Goal: Navigation & Orientation: Find specific page/section

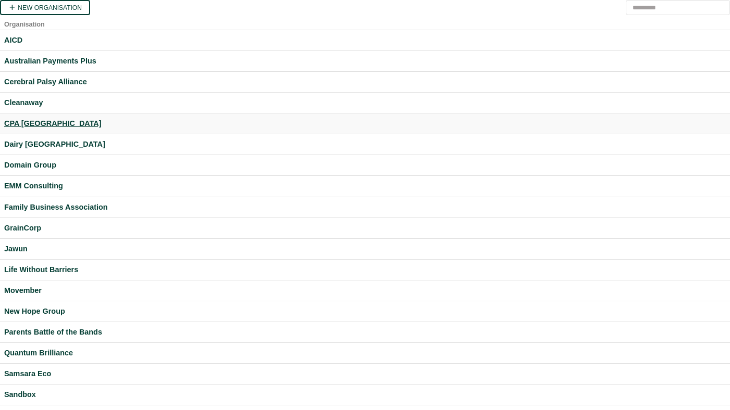
click at [43, 128] on div "CPA [GEOGRAPHIC_DATA]" at bounding box center [364, 124] width 721 height 12
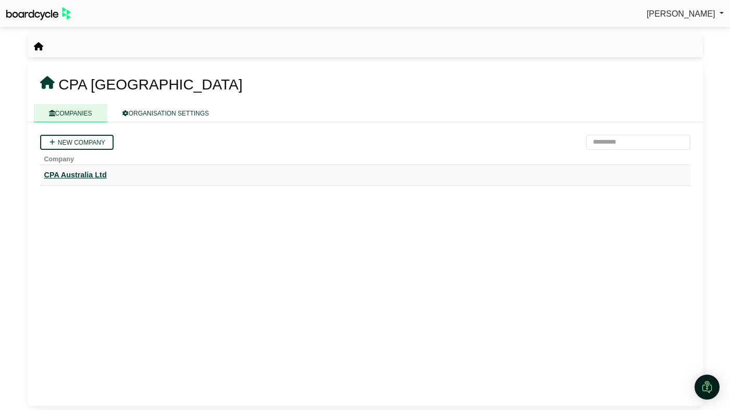
click at [99, 176] on div "CPA Australia Ltd" at bounding box center [365, 175] width 642 height 12
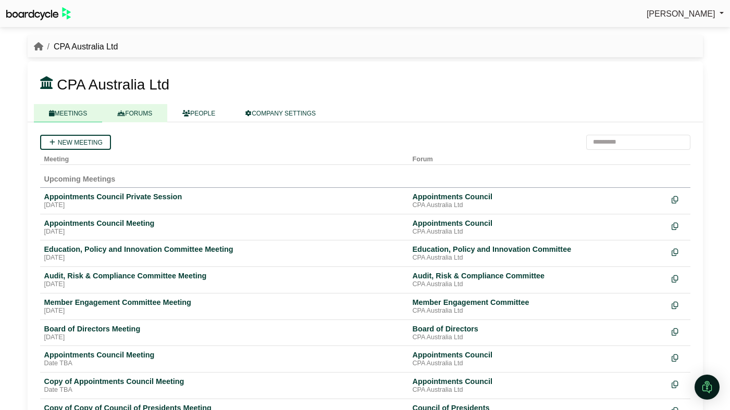
click at [152, 112] on link "FORUMS" at bounding box center [134, 113] width 65 height 18
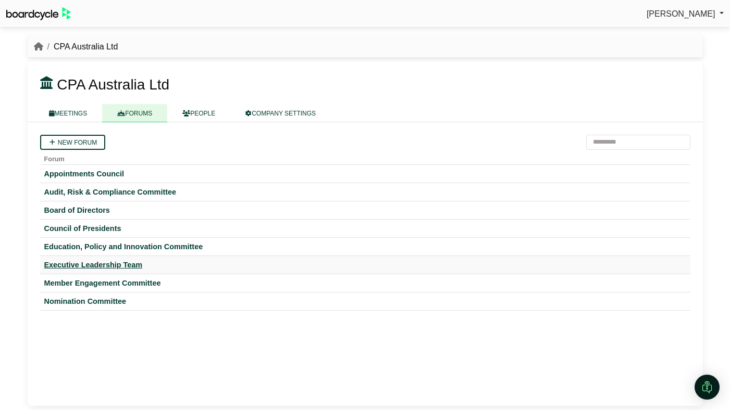
click at [141, 264] on div "Executive Leadership Team" at bounding box center [365, 264] width 642 height 9
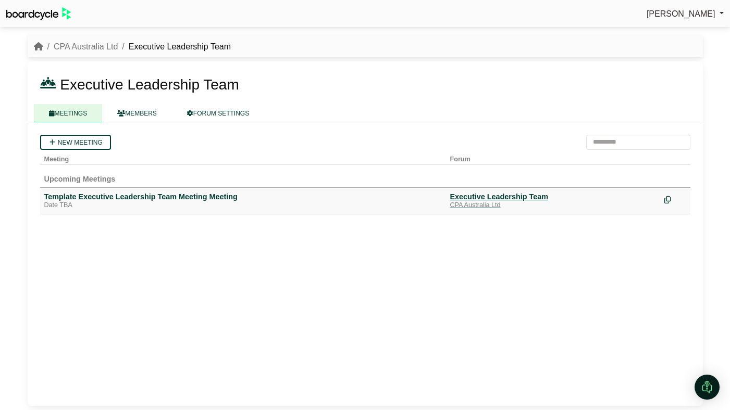
click at [469, 197] on div "Executive Leadership Team" at bounding box center [553, 196] width 206 height 9
click at [155, 114] on link "MEMBERS" at bounding box center [137, 113] width 70 height 18
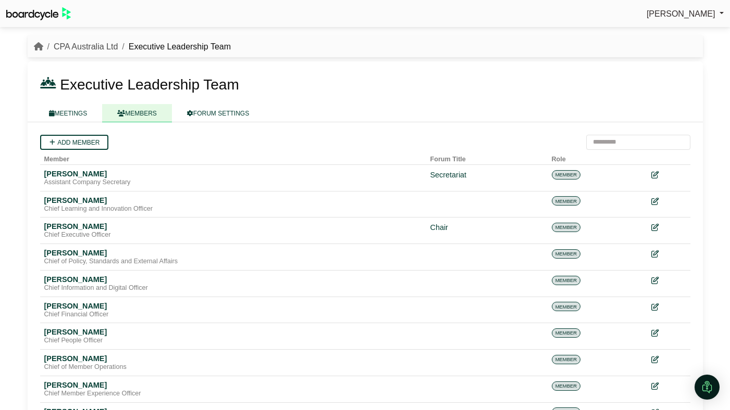
click at [91, 48] on link "CPA Australia Ltd" at bounding box center [86, 46] width 64 height 9
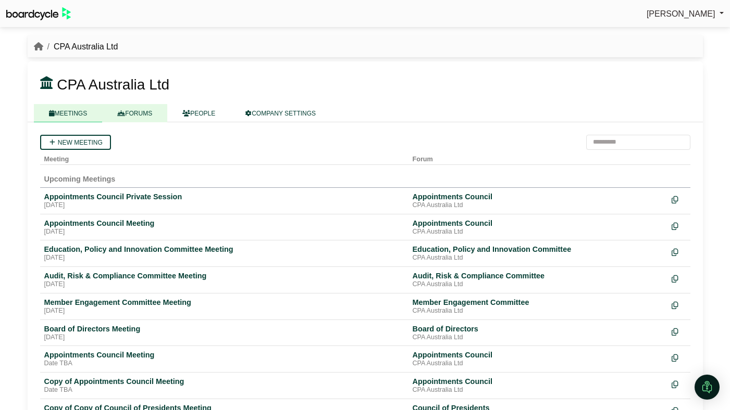
click at [156, 113] on link "FORUMS" at bounding box center [134, 113] width 65 height 18
